Goal: Navigation & Orientation: Find specific page/section

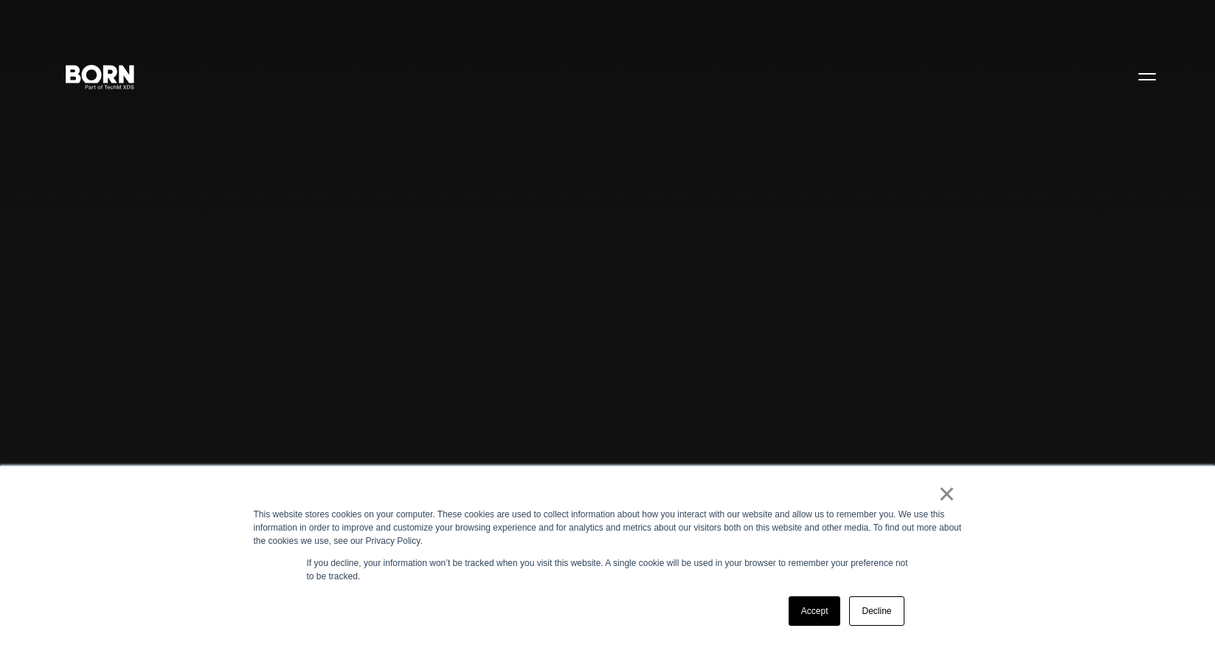
click at [805, 159] on div "Combining creative, content, and commerce to drive change. Imagine, build, and …" at bounding box center [607, 322] width 1215 height 645
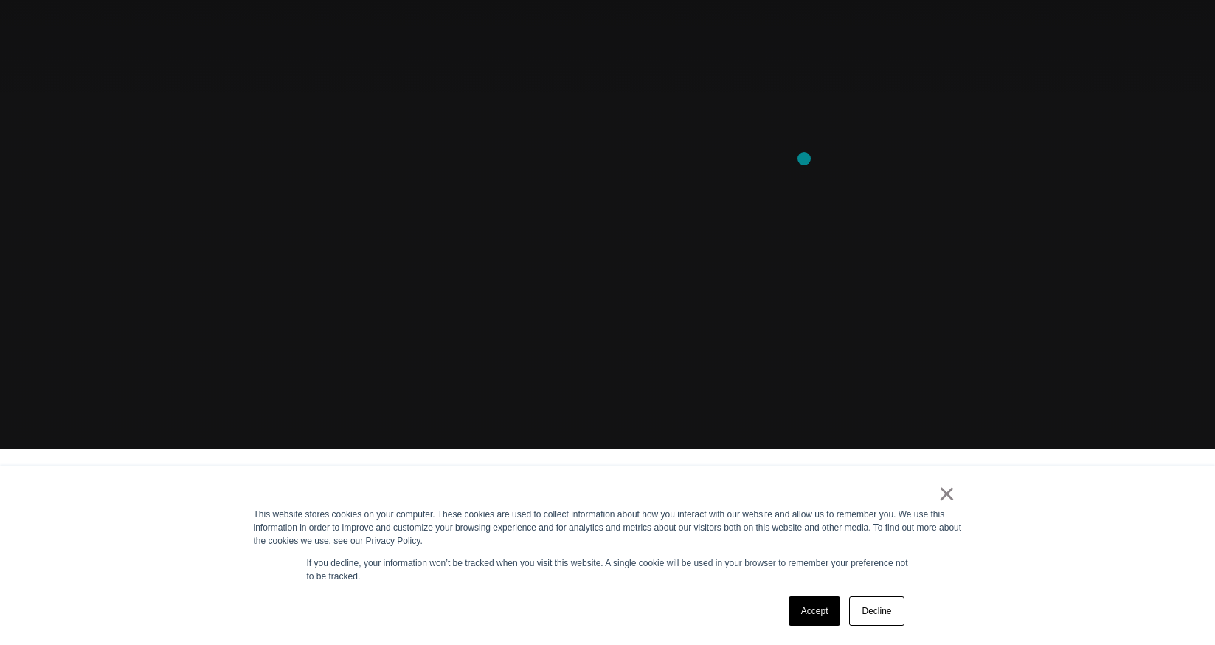
scroll to position [211, 0]
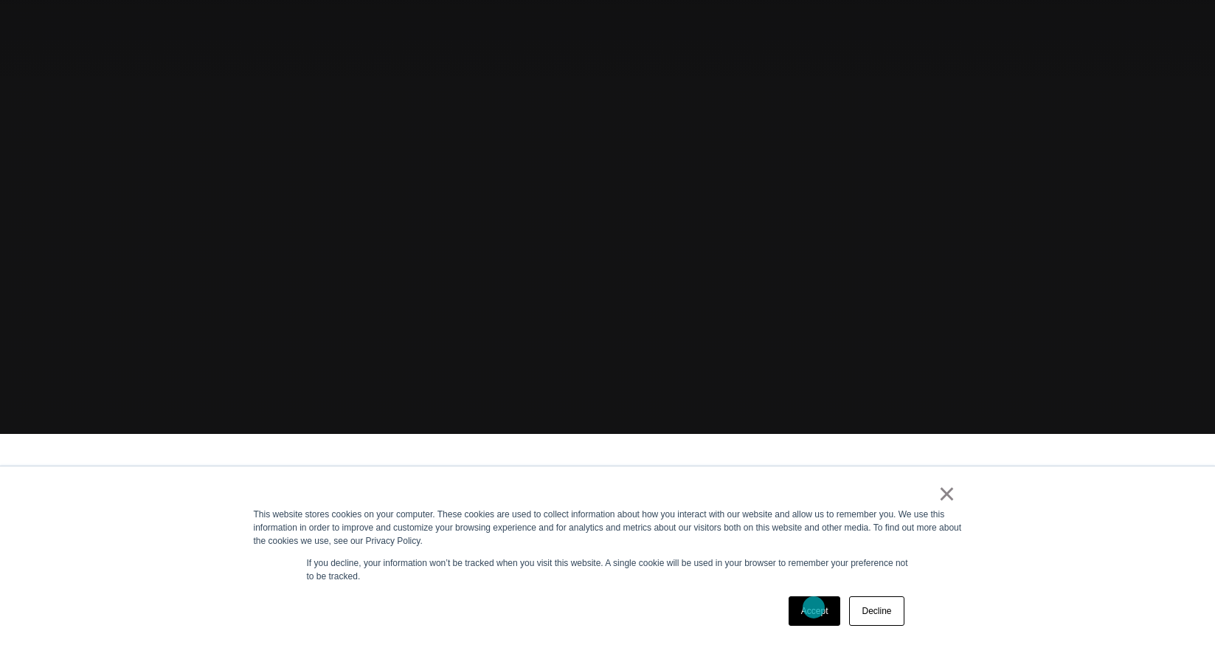
click at [814, 607] on link "Accept" at bounding box center [815, 611] width 52 height 30
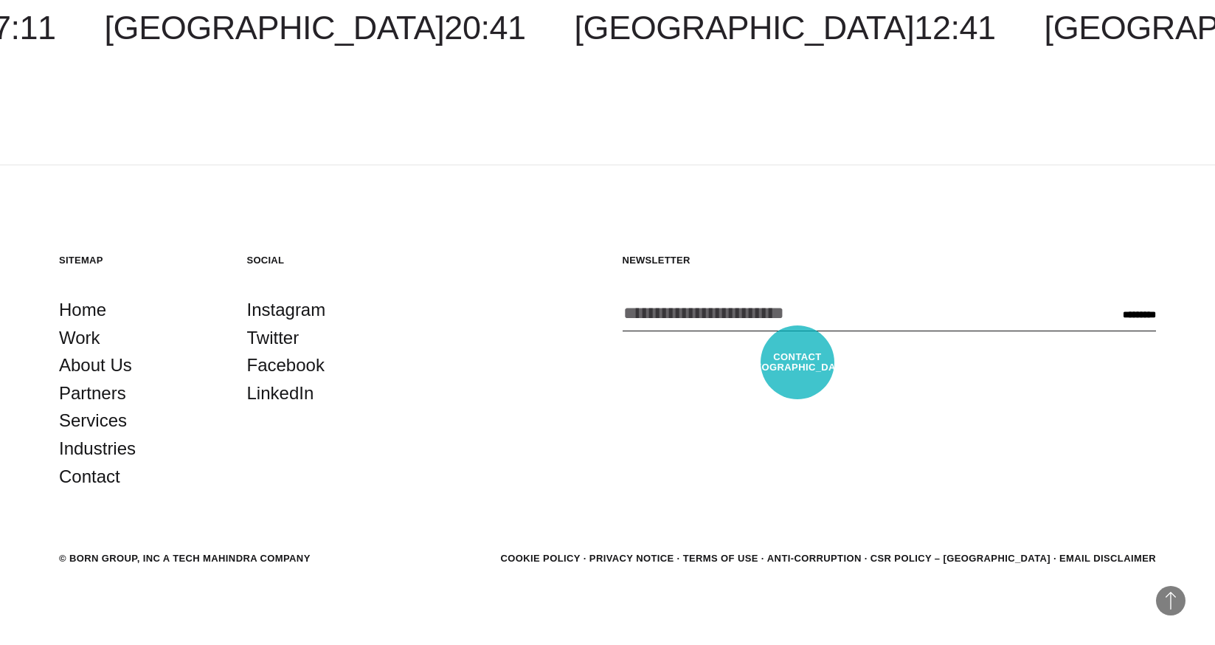
scroll to position [4511, 0]
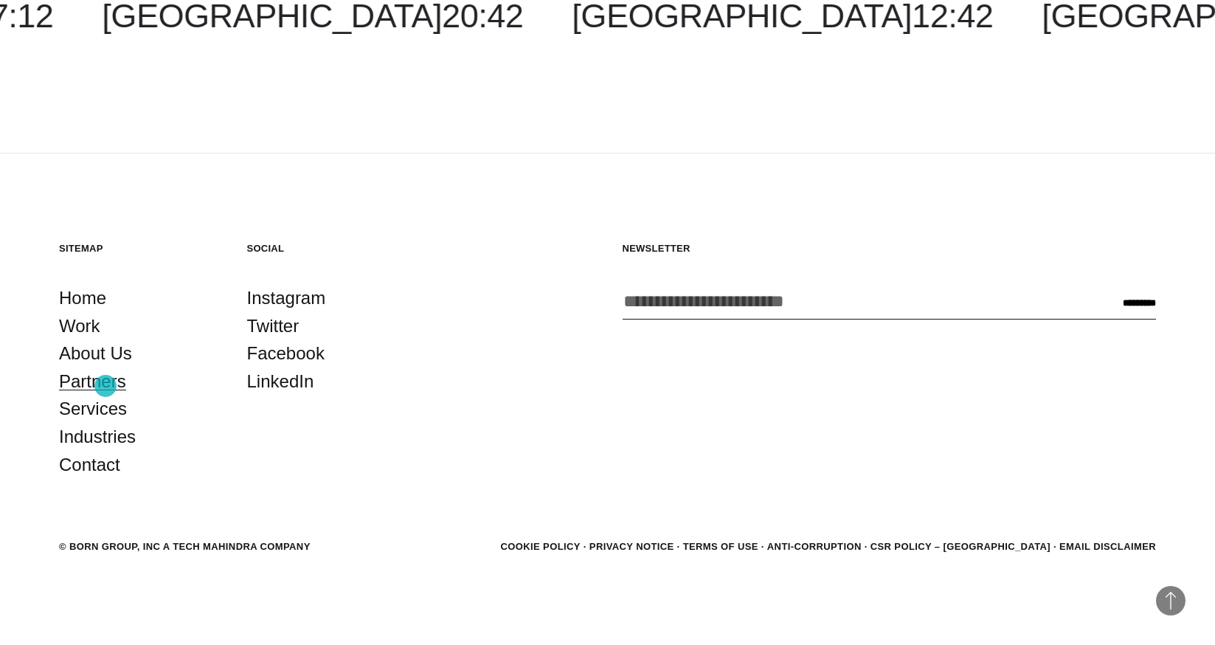
click at [105, 386] on link "Partners" at bounding box center [92, 381] width 67 height 28
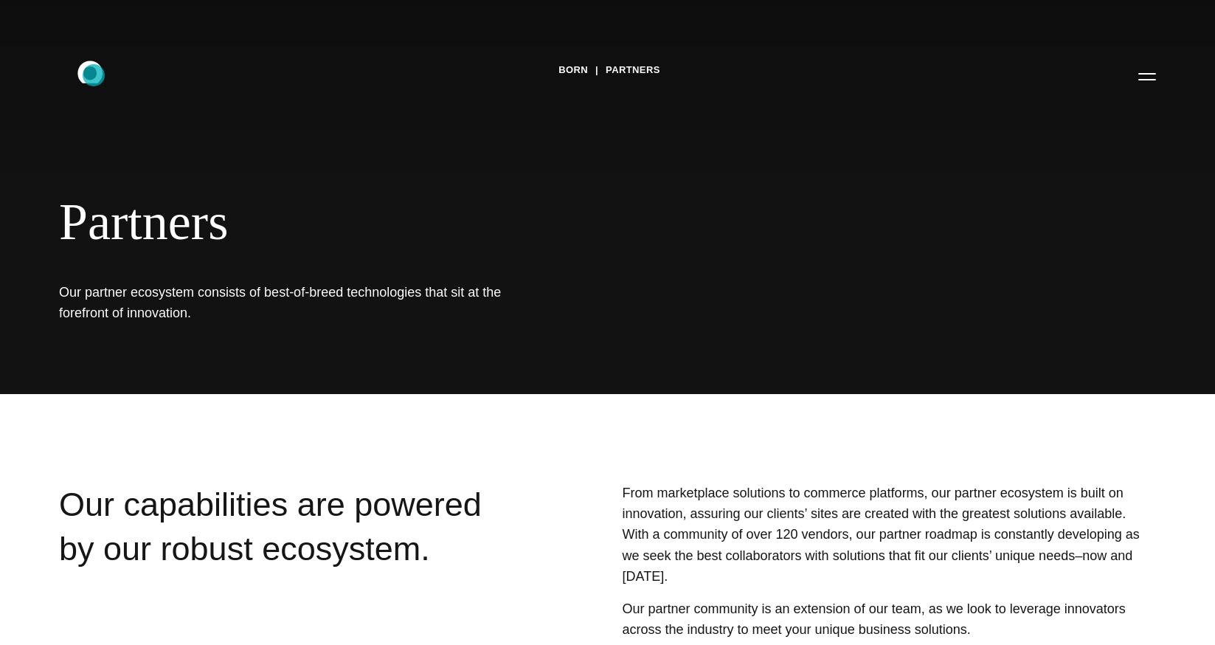
click at [94, 75] on icon ".st0{display:none;} .st1{display:inline;} .st2{font-family:'HelveticaNeue-Mediu…" at bounding box center [100, 76] width 94 height 38
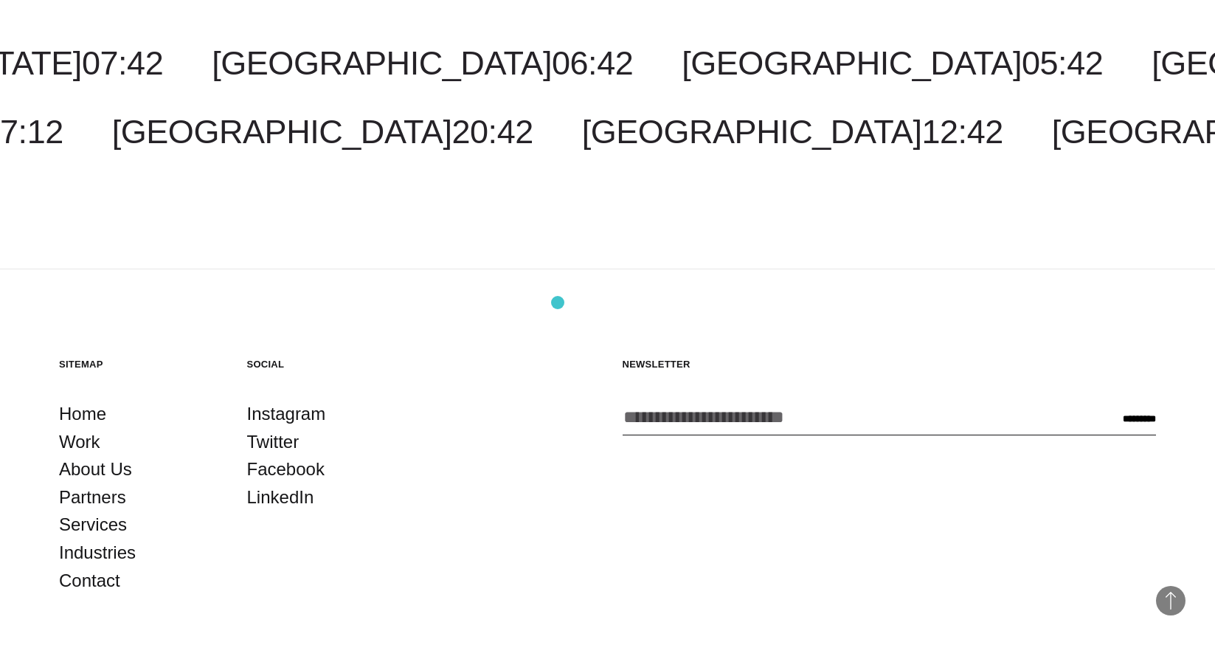
scroll to position [4396, 0]
click at [102, 580] on link "Contact" at bounding box center [89, 580] width 61 height 28
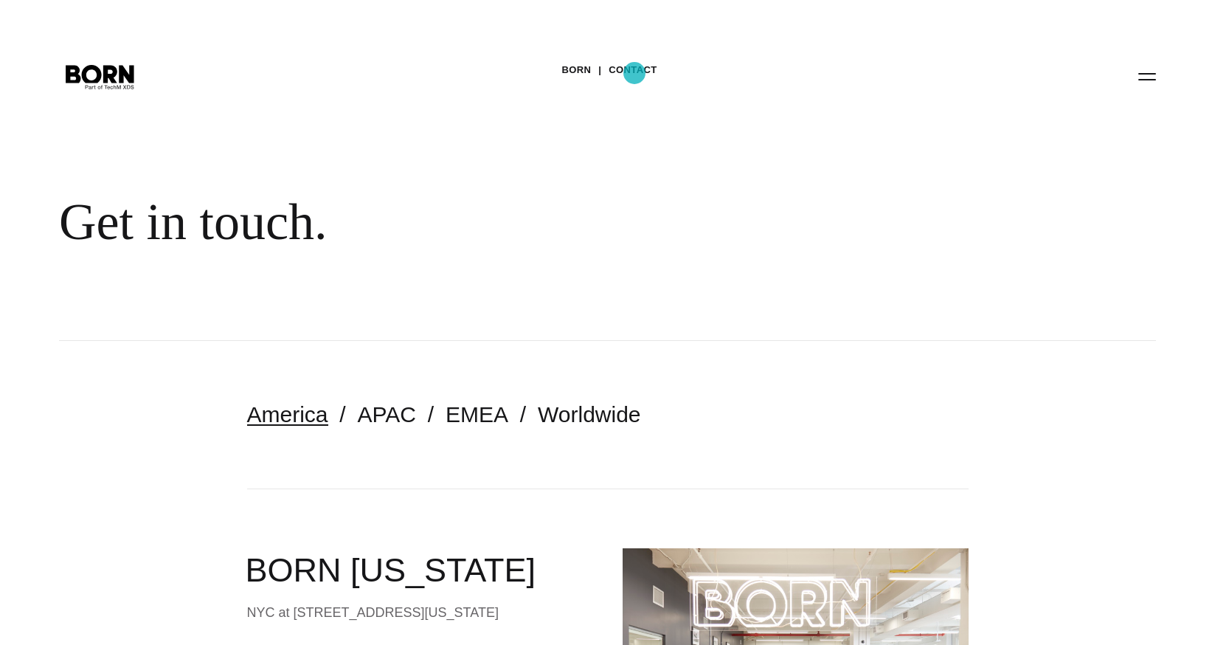
click at [634, 73] on link "Contact" at bounding box center [633, 70] width 48 height 22
click at [579, 71] on link "BORN" at bounding box center [576, 70] width 30 height 22
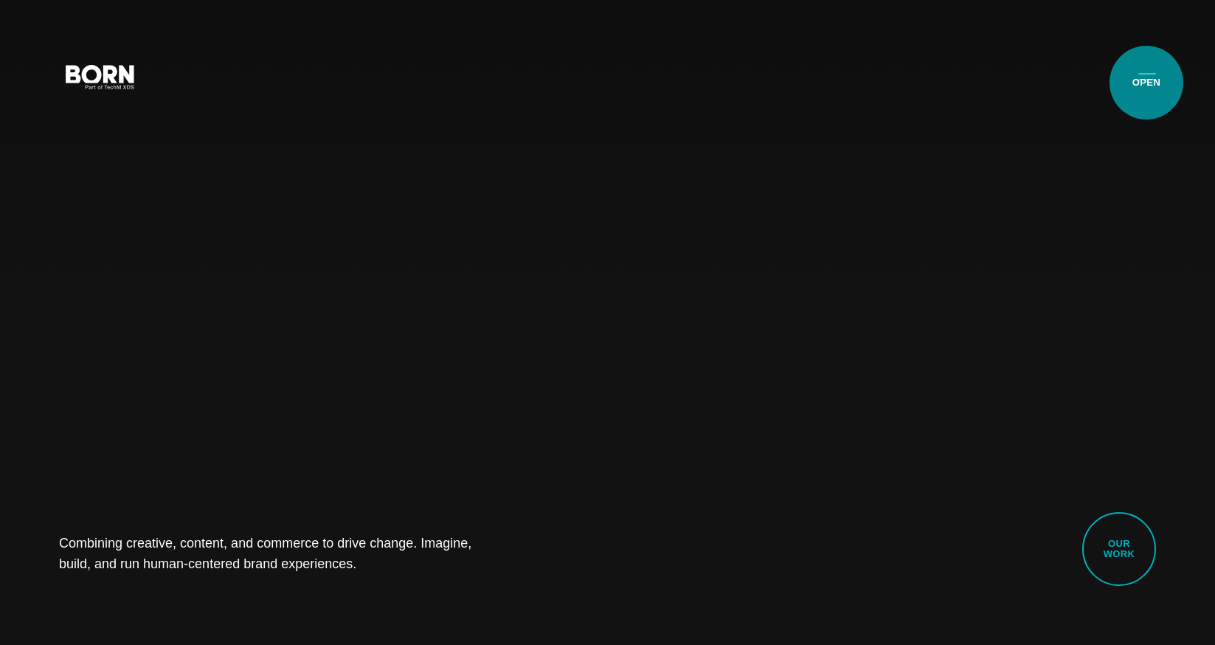
click at [1146, 83] on button "Primary Menu" at bounding box center [1146, 75] width 35 height 31
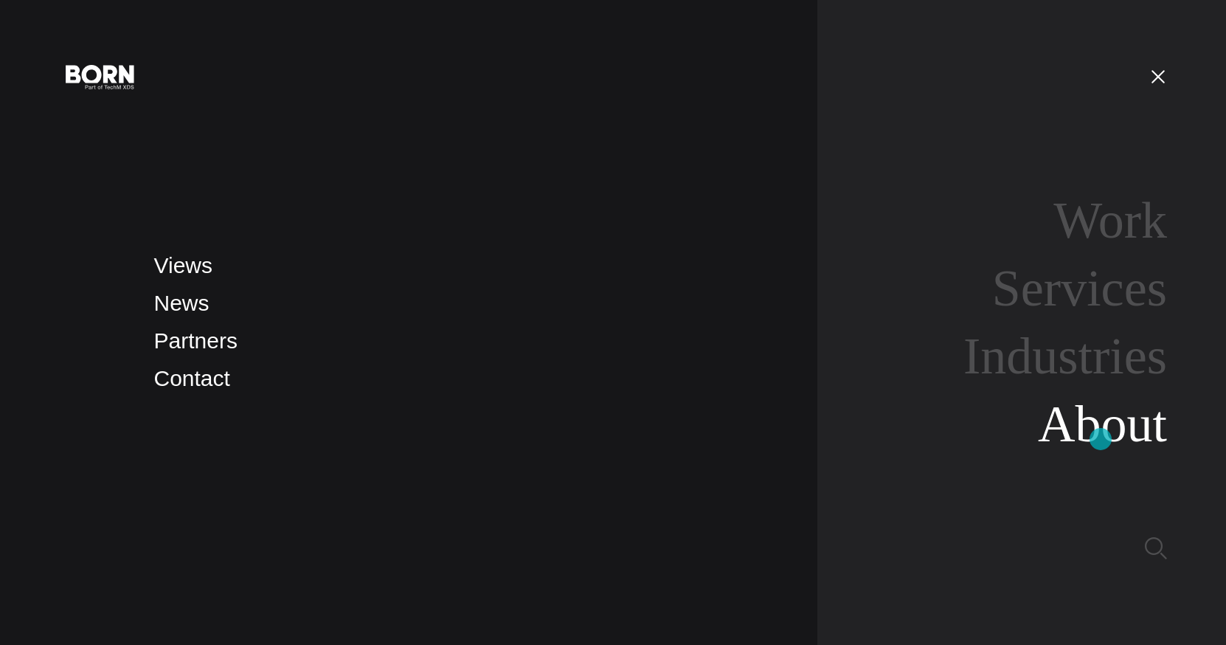
click at [1101, 439] on link "About" at bounding box center [1102, 423] width 129 height 57
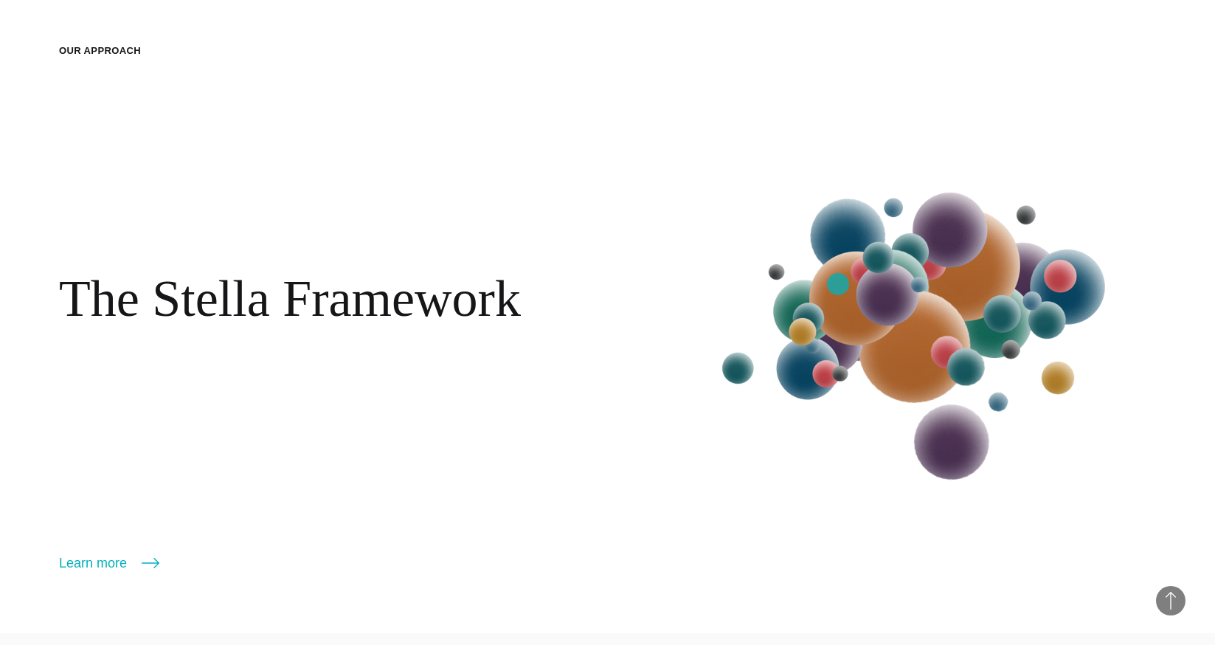
scroll to position [1912, 0]
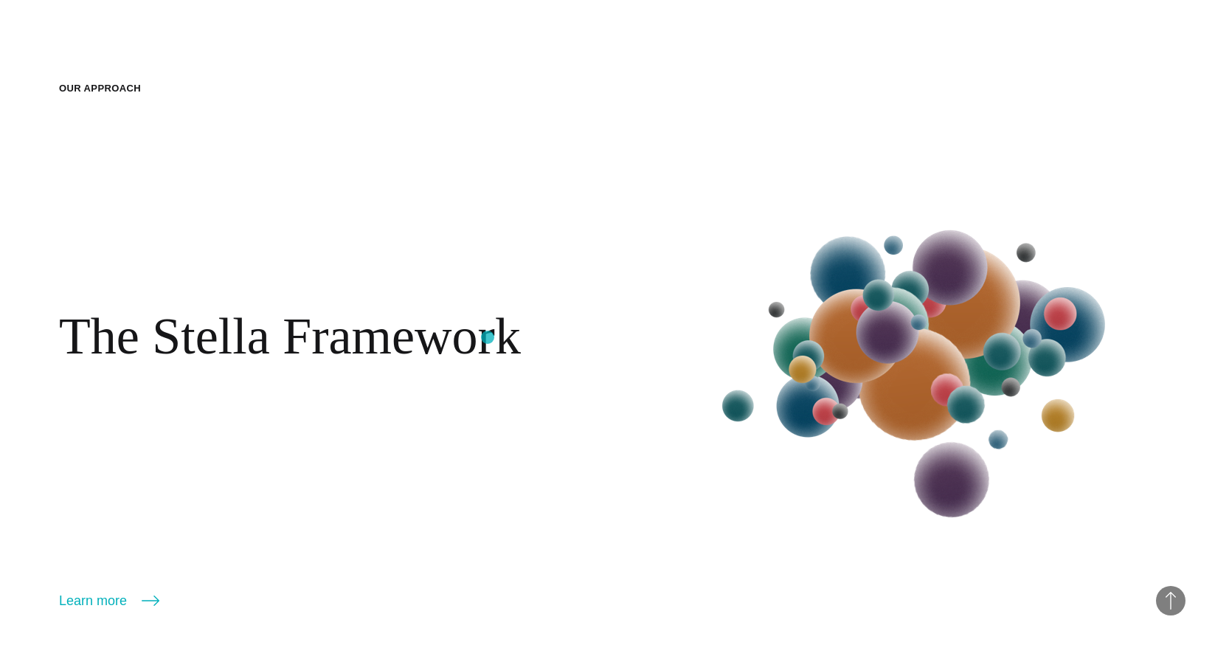
click at [488, 337] on h2 "The Stella Framework" at bounding box center [290, 336] width 462 height 60
click at [102, 602] on link "Learn more" at bounding box center [109, 600] width 100 height 21
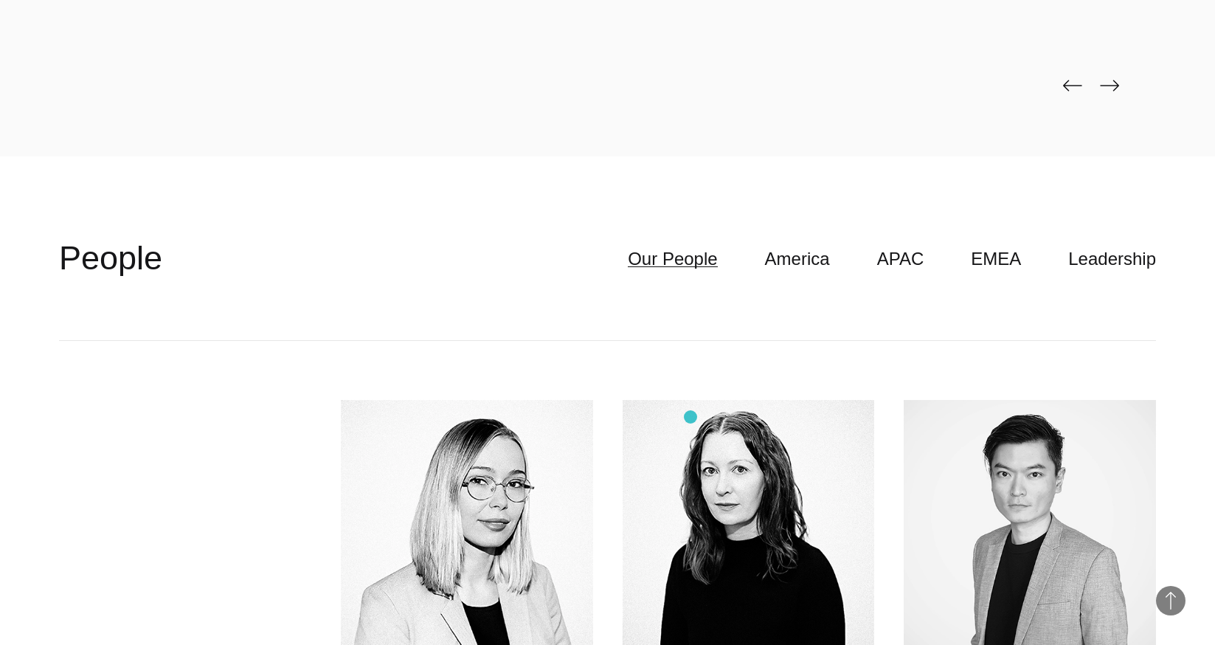
scroll to position [4081, 0]
click at [819, 263] on link "America" at bounding box center [797, 260] width 65 height 28
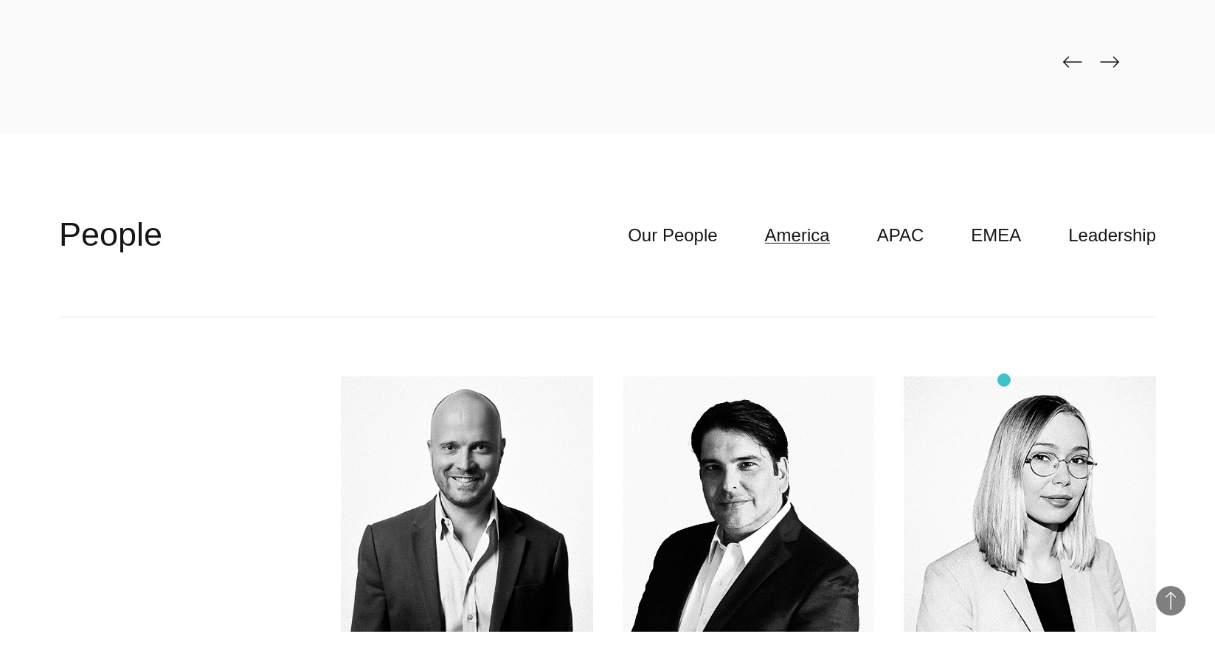
scroll to position [4106, 0]
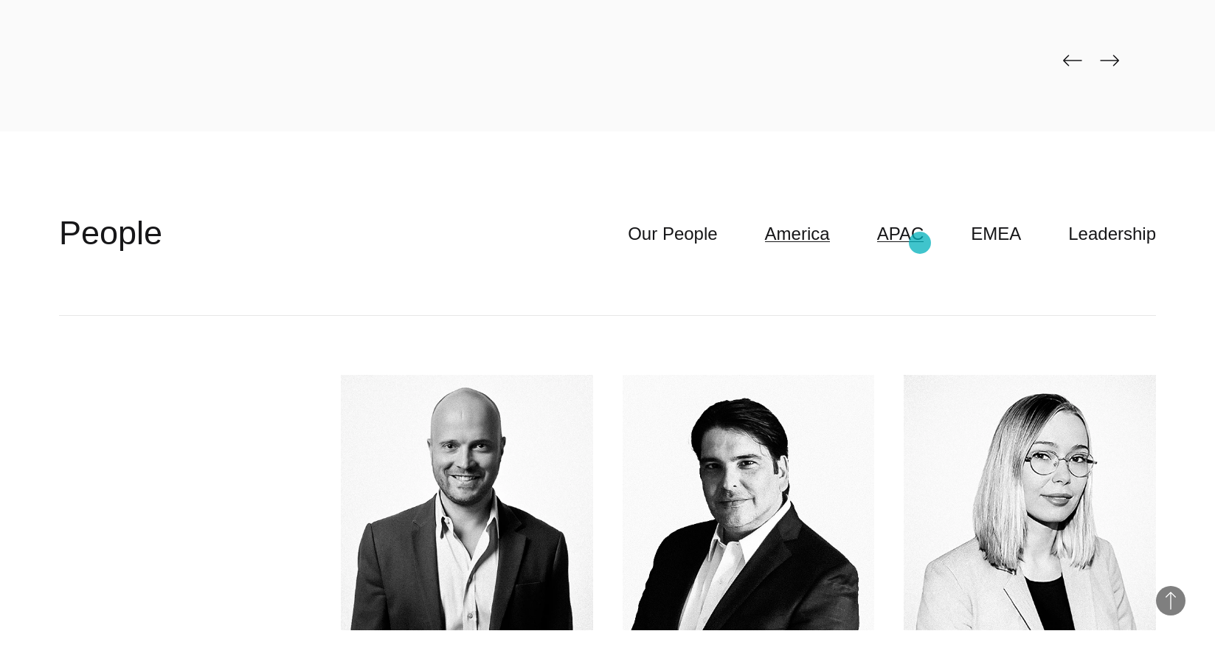
click at [920, 243] on link "APAC" at bounding box center [900, 234] width 47 height 28
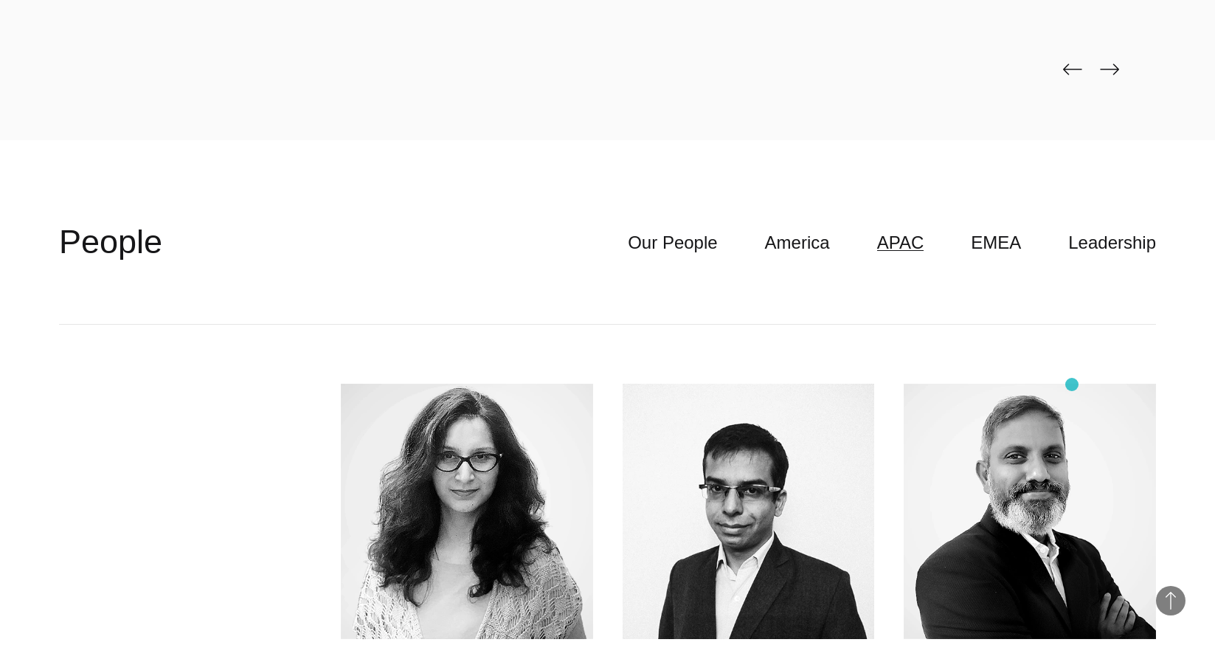
scroll to position [4097, 0]
click at [1008, 243] on link "EMEA" at bounding box center [996, 243] width 50 height 28
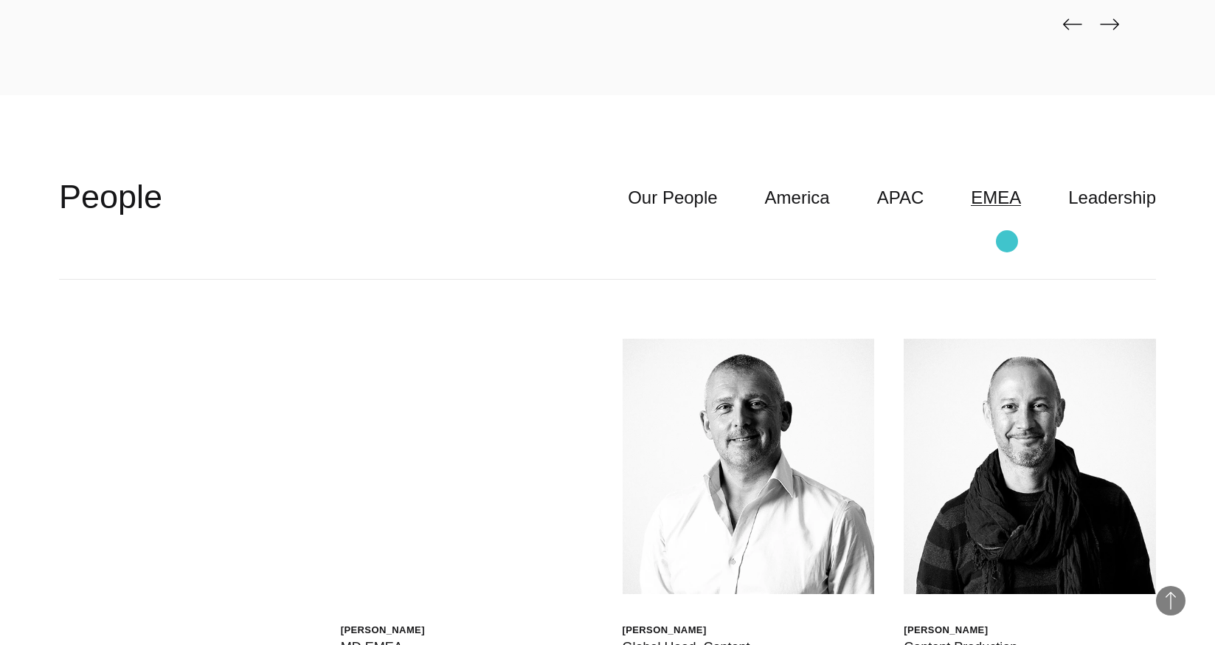
scroll to position [4149, 0]
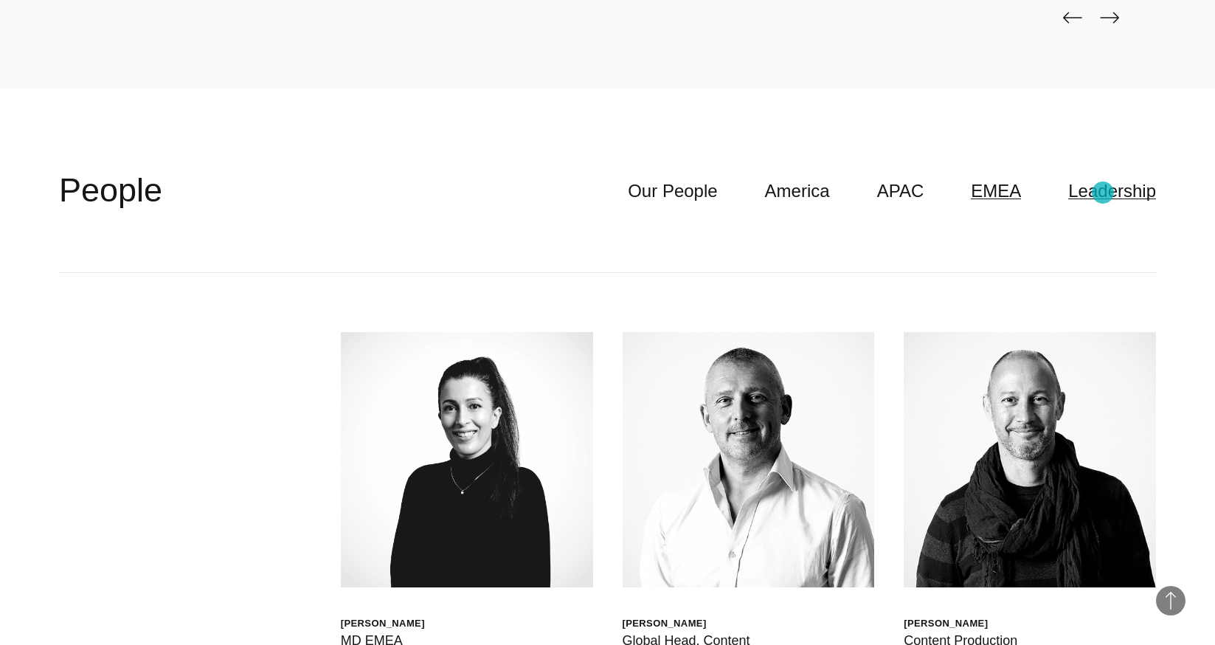
click at [1103, 193] on link "Leadership" at bounding box center [1112, 191] width 88 height 28
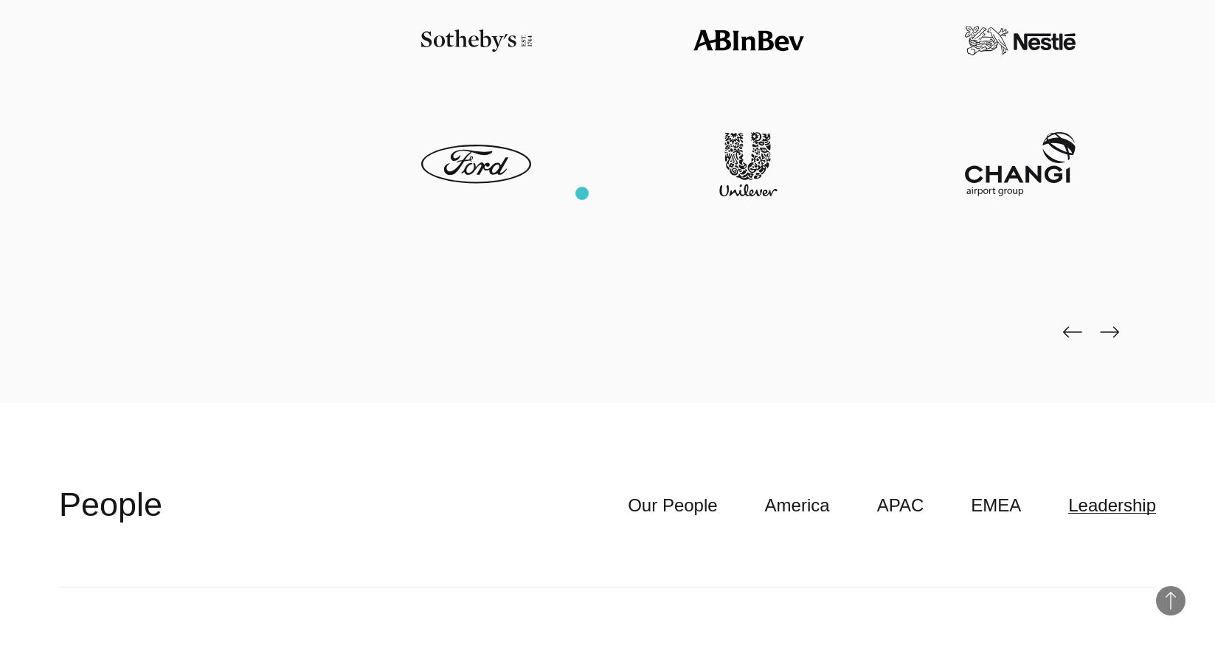
scroll to position [3834, 0]
click at [812, 507] on link "America" at bounding box center [797, 507] width 65 height 28
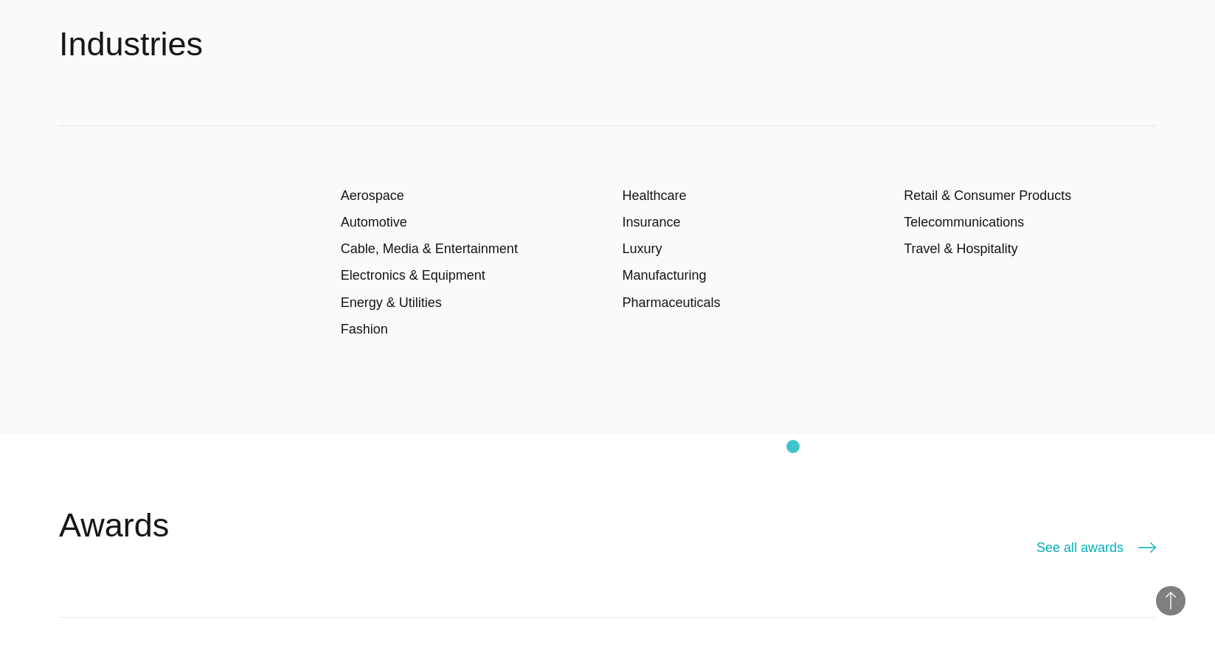
scroll to position [2546, 0]
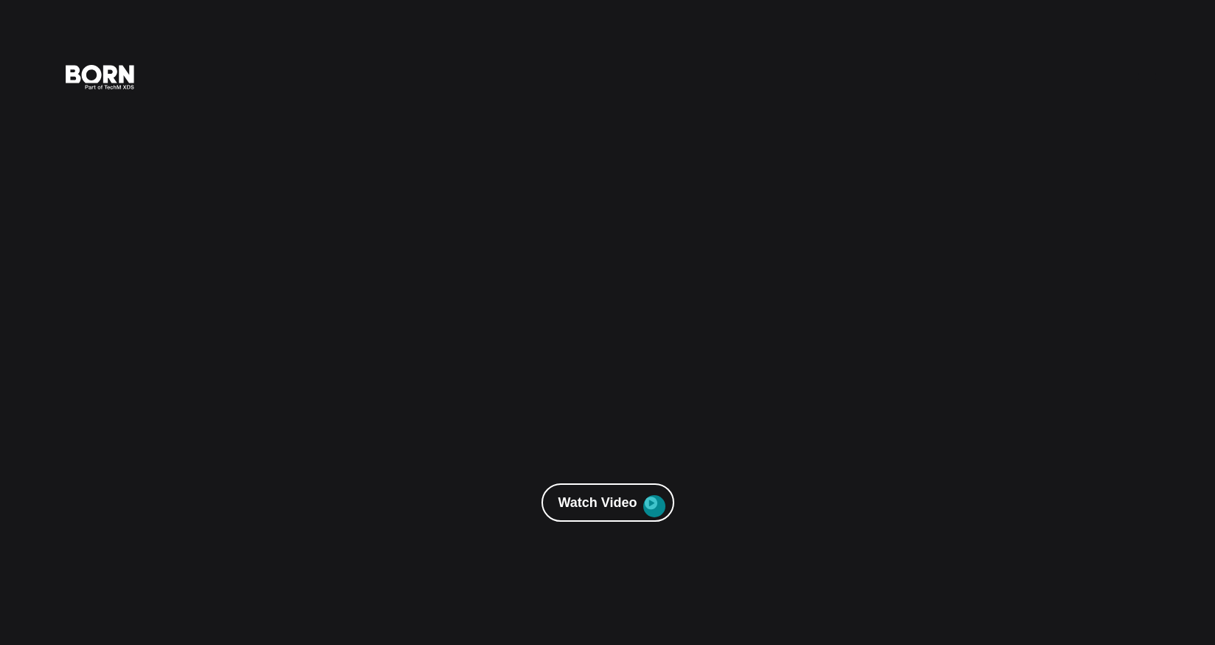
click at [654, 506] on icon at bounding box center [651, 503] width 13 height 15
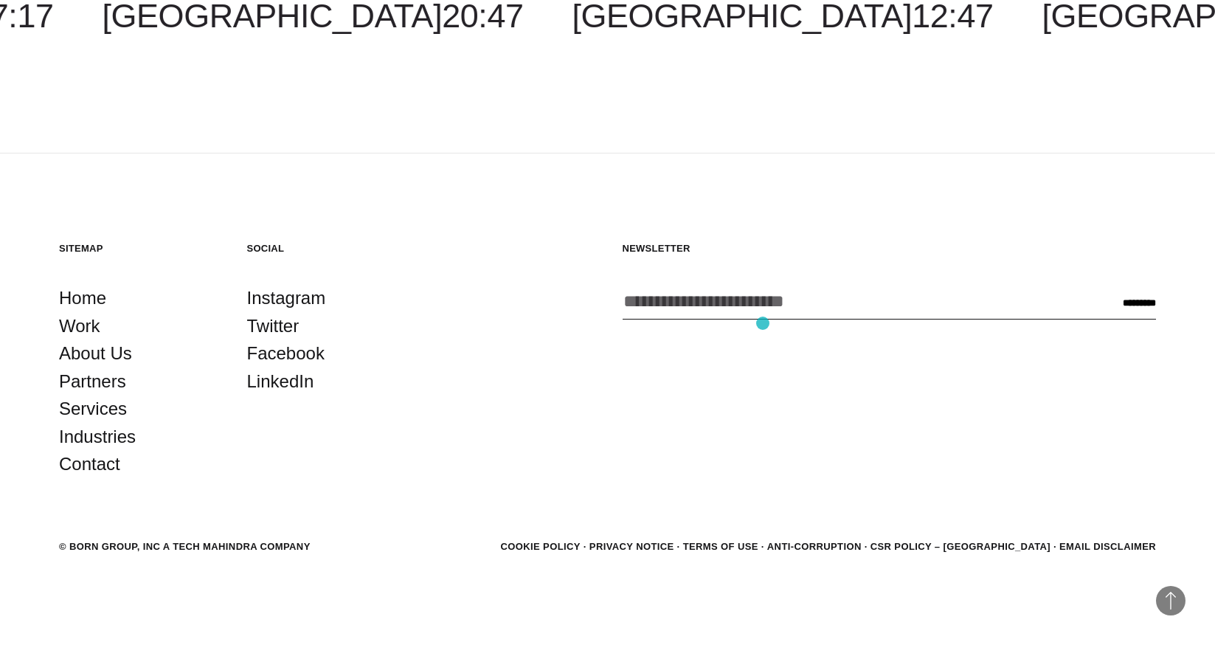
scroll to position [3318, 0]
